Goal: Complete application form: Complete application form

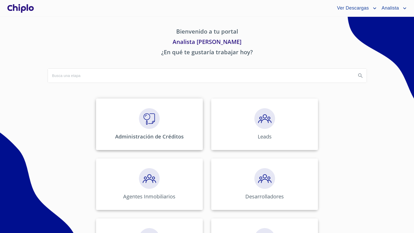
click at [152, 115] on img at bounding box center [149, 118] width 21 height 21
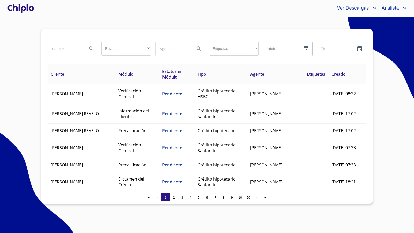
click at [61, 49] on input "search" at bounding box center [65, 49] width 35 height 14
type input "[PERSON_NAME]"
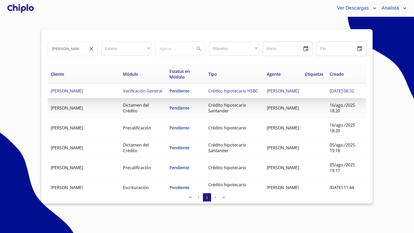
click at [88, 95] on td "[PERSON_NAME]" at bounding box center [84, 91] width 72 height 14
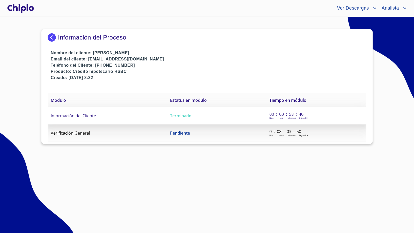
click at [86, 119] on td "Información del Cliente" at bounding box center [107, 115] width 119 height 17
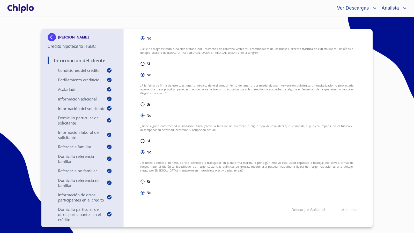
scroll to position [6877, 0]
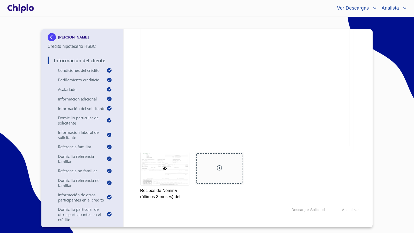
click at [357, 167] on div "Información del Cliente Condiciones del Crédito Selecciona tu producto   * Adqu…" at bounding box center [247, 115] width 246 height 172
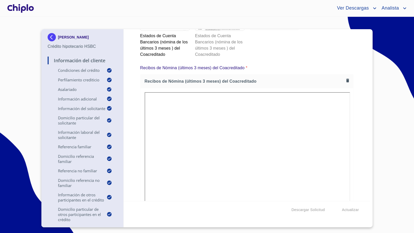
scroll to position [6791, 0]
click at [346, 80] on icon "button" at bounding box center [347, 82] width 3 height 4
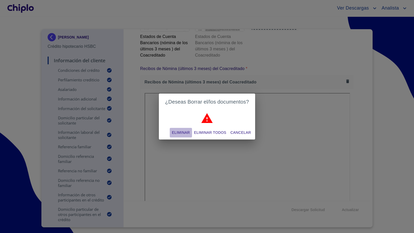
click at [179, 133] on span "Eliminar" at bounding box center [181, 133] width 18 height 6
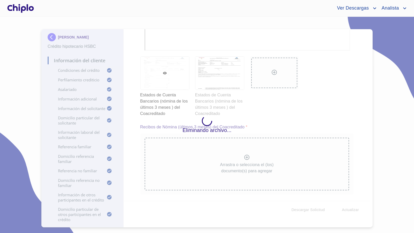
scroll to position [6722, 0]
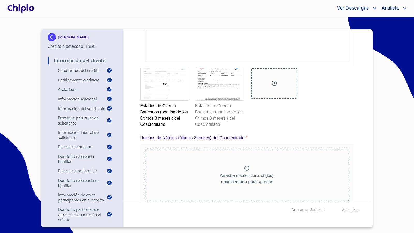
click at [245, 166] on icon at bounding box center [246, 168] width 5 height 5
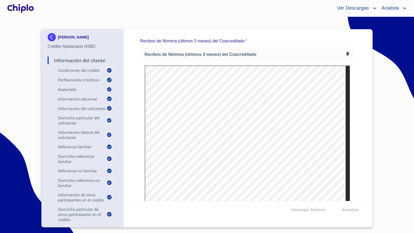
scroll to position [6820, 0]
click at [352, 122] on div "Información del Cliente Condiciones del Crédito Selecciona tu producto   * Adqu…" at bounding box center [247, 115] width 246 height 172
click at [346, 53] on icon "button" at bounding box center [347, 55] width 3 height 4
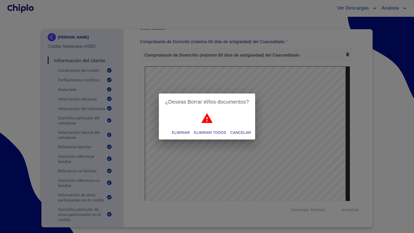
click at [182, 132] on span "Eliminar" at bounding box center [181, 133] width 18 height 6
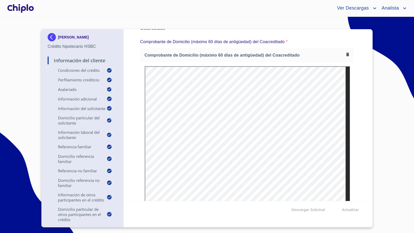
scroll to position [0, 0]
click at [345, 52] on icon "button" at bounding box center [347, 54] width 5 height 5
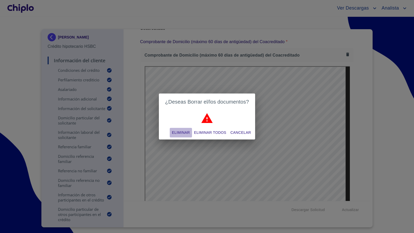
click at [183, 134] on span "Eliminar" at bounding box center [181, 133] width 18 height 6
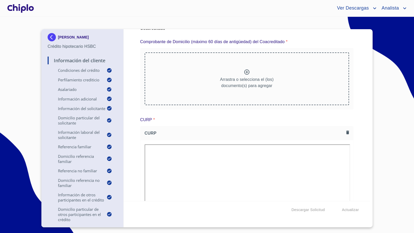
click at [245, 69] on div at bounding box center [247, 72] width 6 height 7
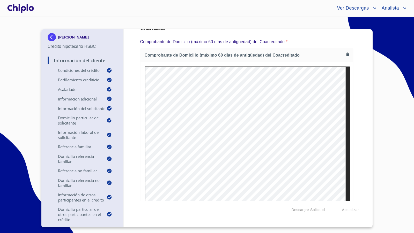
click at [360, 84] on div "Información del Cliente Condiciones del Crédito Selecciona tu producto   * Adqu…" at bounding box center [247, 115] width 246 height 172
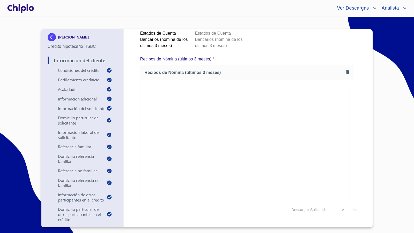
scroll to position [5085, 0]
click at [345, 69] on icon "button" at bounding box center [347, 71] width 5 height 5
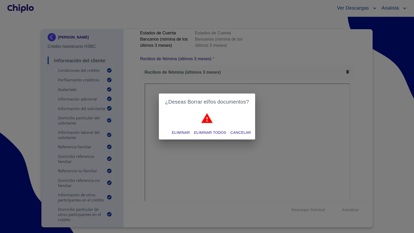
click at [181, 136] on span "Eliminar" at bounding box center [181, 133] width 18 height 6
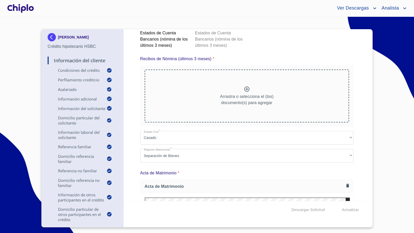
click at [246, 86] on icon at bounding box center [247, 89] width 6 height 6
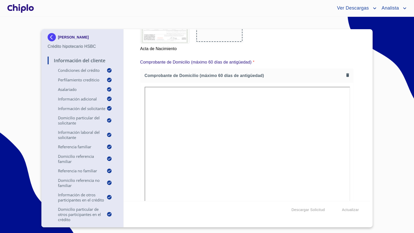
scroll to position [4388, 0]
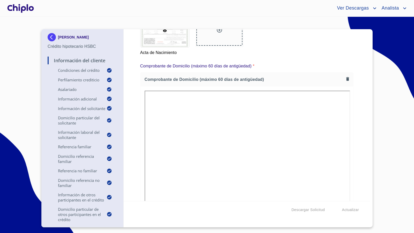
click at [346, 77] on icon "button" at bounding box center [347, 79] width 3 height 4
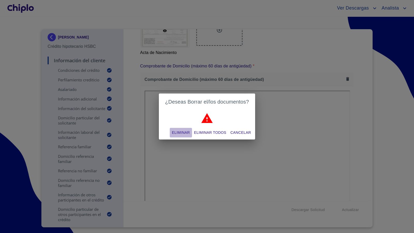
click at [178, 128] on button "Eliminar" at bounding box center [181, 133] width 22 height 10
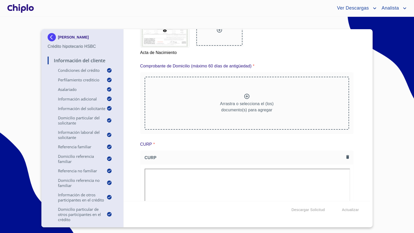
click at [244, 95] on icon at bounding box center [246, 96] width 5 height 5
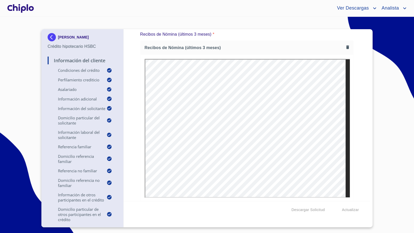
scroll to position [5108, 0]
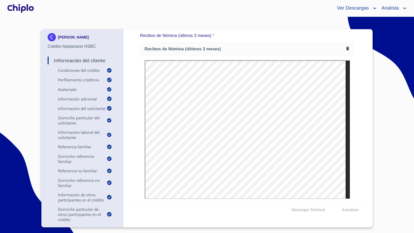
click at [358, 106] on div "Información del Cliente Condiciones del Crédito Selecciona tu producto   * Adqu…" at bounding box center [247, 115] width 246 height 172
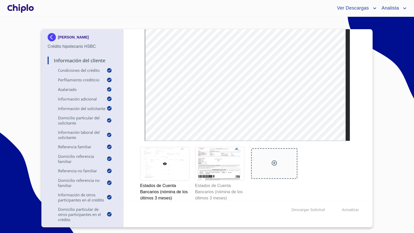
scroll to position [4932, 0]
click at [360, 111] on div "Información del Cliente Condiciones del Crédito Selecciona tu producto   * Adqu…" at bounding box center [247, 115] width 246 height 172
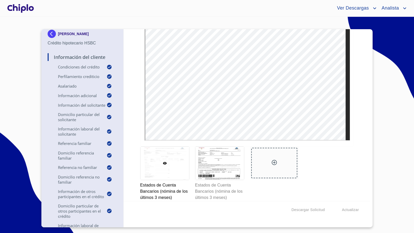
scroll to position [95, 0]
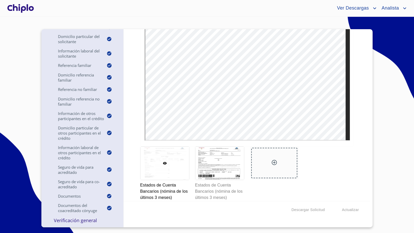
click at [81, 220] on p "Verificación General" at bounding box center [83, 220] width 70 height 6
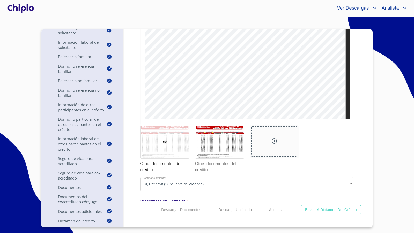
scroll to position [7414, 0]
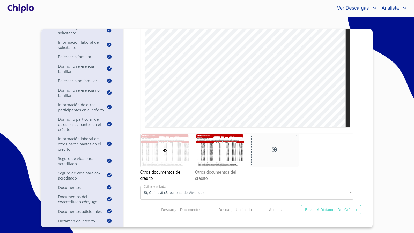
click at [273, 147] on icon at bounding box center [273, 149] width 5 height 5
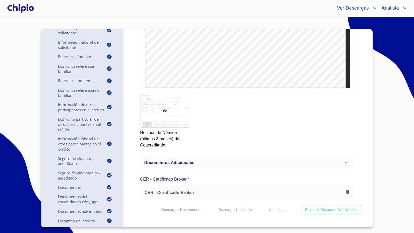
scroll to position [6905, 0]
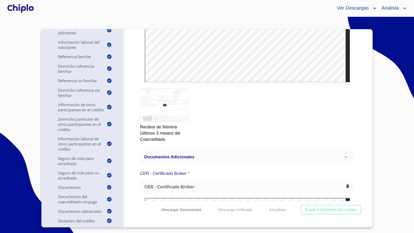
click at [201, 209] on button "Descargar Documentos" at bounding box center [181, 210] width 44 height 10
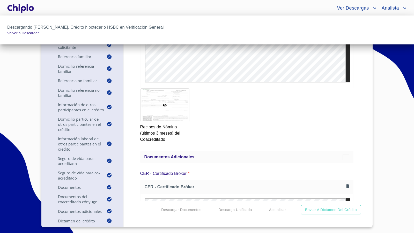
drag, startPoint x: 122, startPoint y: 108, endPoint x: 119, endPoint y: 40, distance: 68.1
click at [119, 40] on div "Descargando [PERSON_NAME], Crédito hipotecario HSBC en Verificación General Vol…" at bounding box center [207, 116] width 414 height 233
drag, startPoint x: 121, startPoint y: 101, endPoint x: 124, endPoint y: 97, distance: 5.2
click at [123, 96] on div at bounding box center [207, 116] width 414 height 233
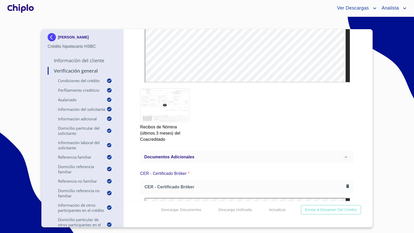
click at [87, 64] on div "Información del Cliente" at bounding box center [83, 62] width 70 height 10
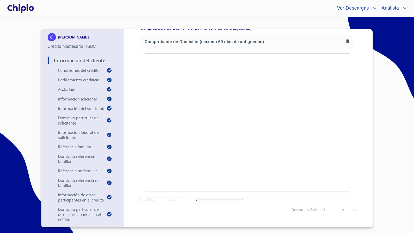
scroll to position [4424, 0]
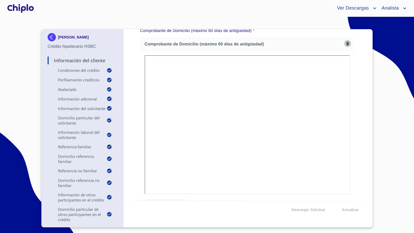
click at [346, 42] on icon "button" at bounding box center [347, 44] width 3 height 4
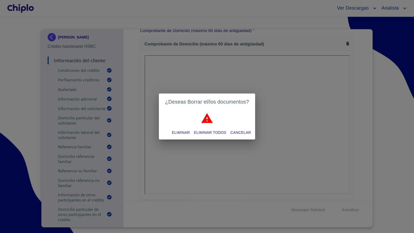
click at [180, 133] on span "Eliminar" at bounding box center [181, 133] width 18 height 6
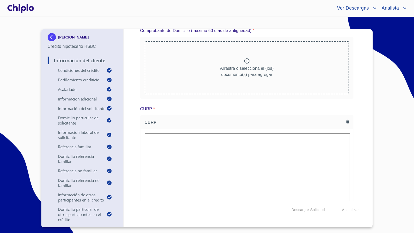
click at [244, 59] on icon at bounding box center [247, 61] width 6 height 6
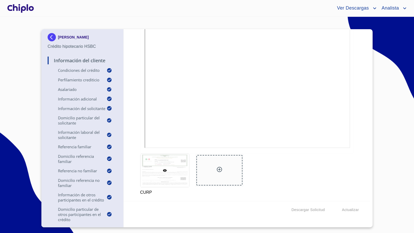
scroll to position [95, 0]
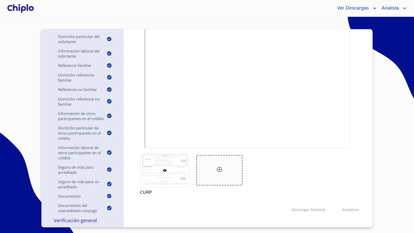
click at [92, 223] on p "Verificación General" at bounding box center [83, 220] width 70 height 6
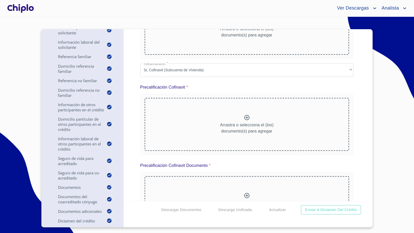
scroll to position [5751, 0]
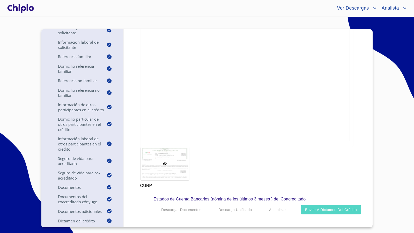
click at [324, 209] on span "Enviar a Dictamen del Crédito" at bounding box center [331, 210] width 52 height 6
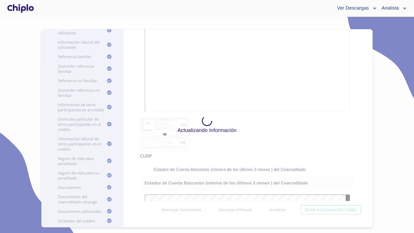
scroll to position [0, 0]
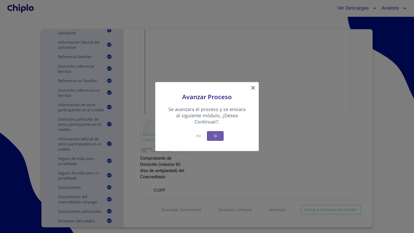
click at [216, 137] on span "Si" at bounding box center [215, 136] width 8 height 6
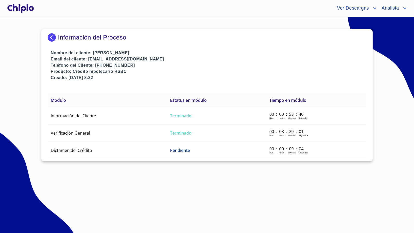
click at [26, 9] on div at bounding box center [20, 8] width 29 height 17
